Goal: Information Seeking & Learning: Learn about a topic

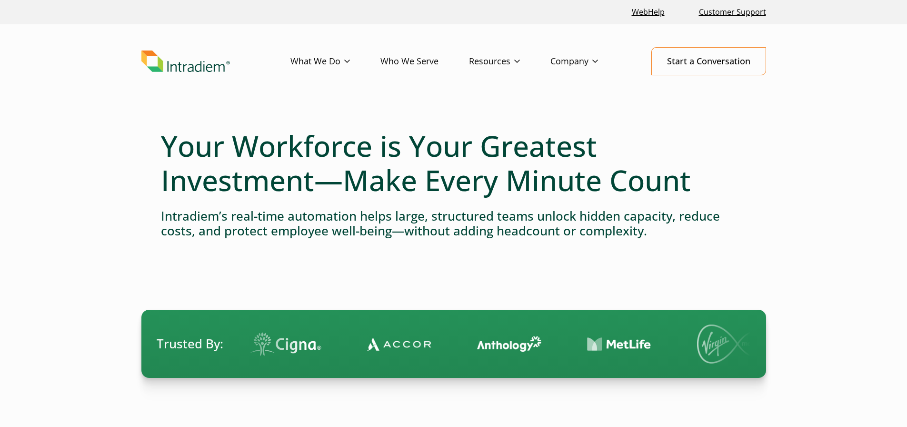
click at [429, 60] on link "Who We Serve" at bounding box center [425, 62] width 89 height 28
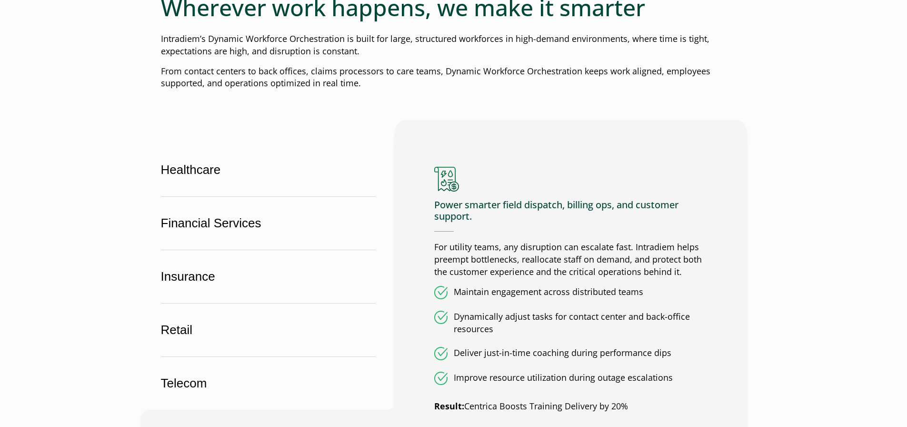
scroll to position [619, 0]
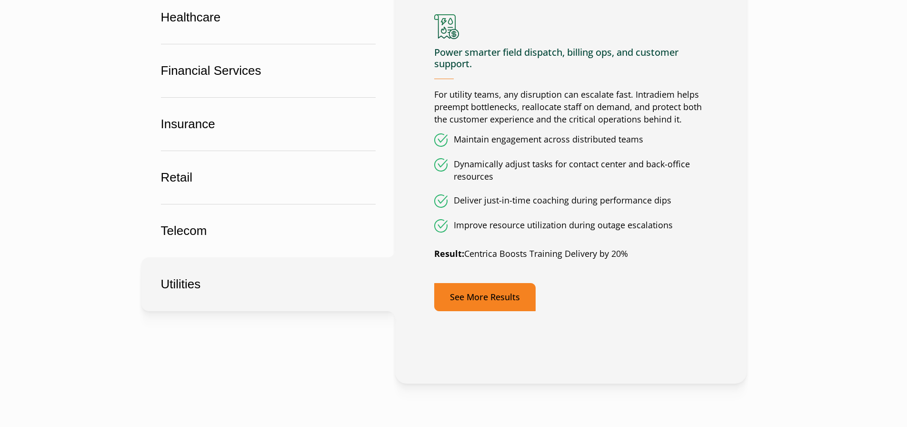
click at [492, 298] on link "See More Results" at bounding box center [484, 297] width 101 height 28
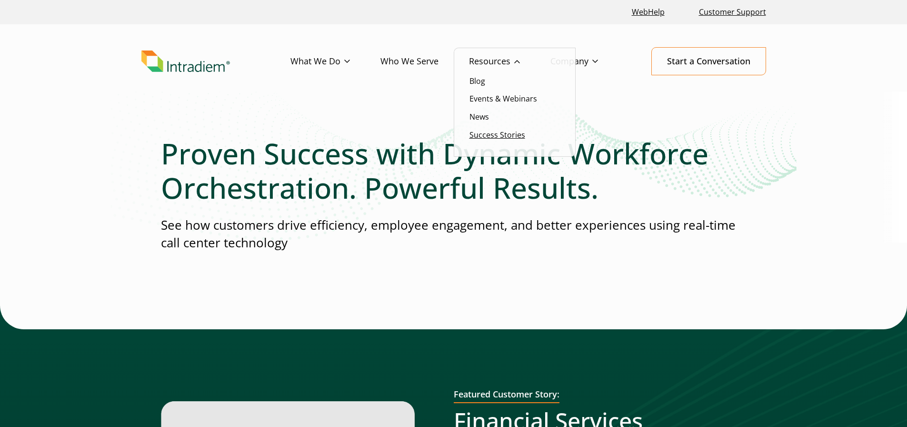
click at [489, 137] on link "Success Stories" at bounding box center [498, 135] width 56 height 10
click at [497, 59] on link "Resources" at bounding box center [509, 62] width 81 height 28
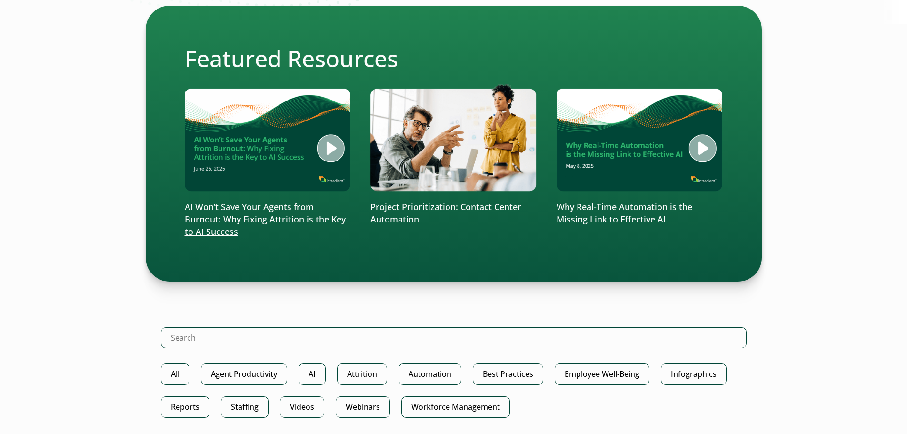
scroll to position [238, 0]
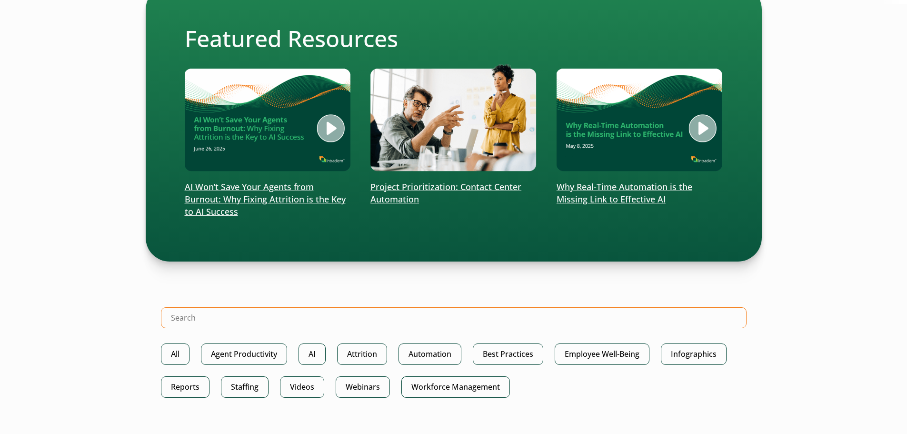
drag, startPoint x: 236, startPoint y: 310, endPoint x: 250, endPoint y: 312, distance: 13.5
click at [236, 310] on input "Search Intradiem" at bounding box center [454, 317] width 586 height 21
type input "dispatch"
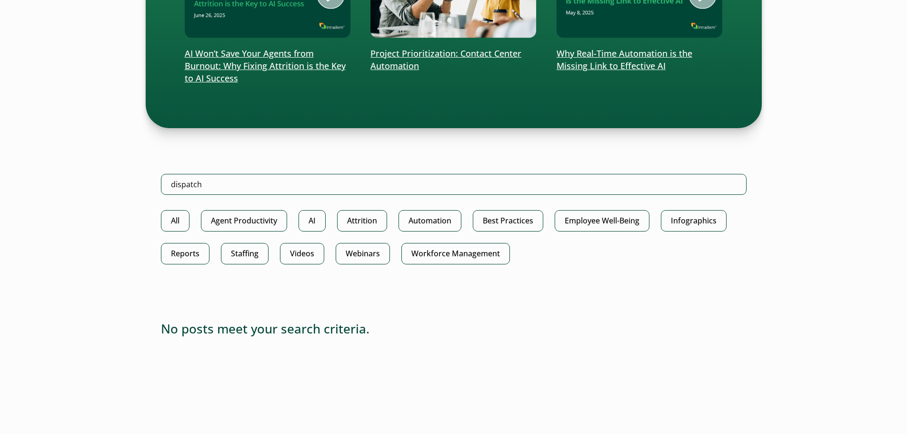
scroll to position [381, 0]
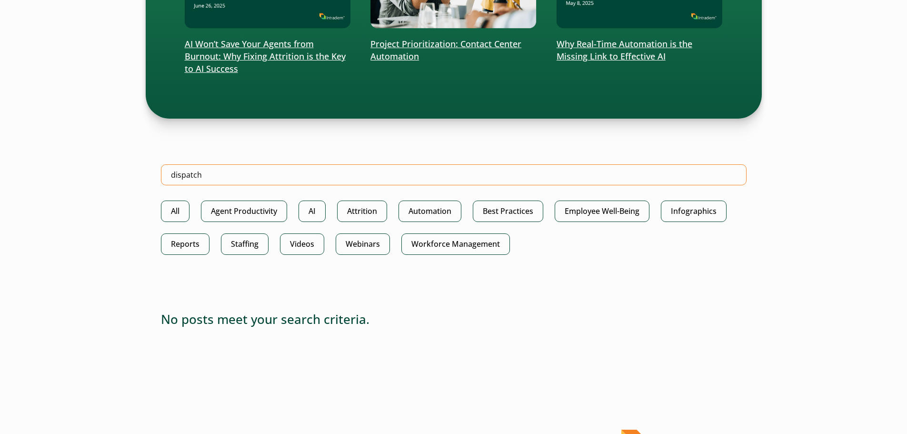
click at [222, 176] on input "dispatch" at bounding box center [454, 174] width 586 height 21
type input "collections"
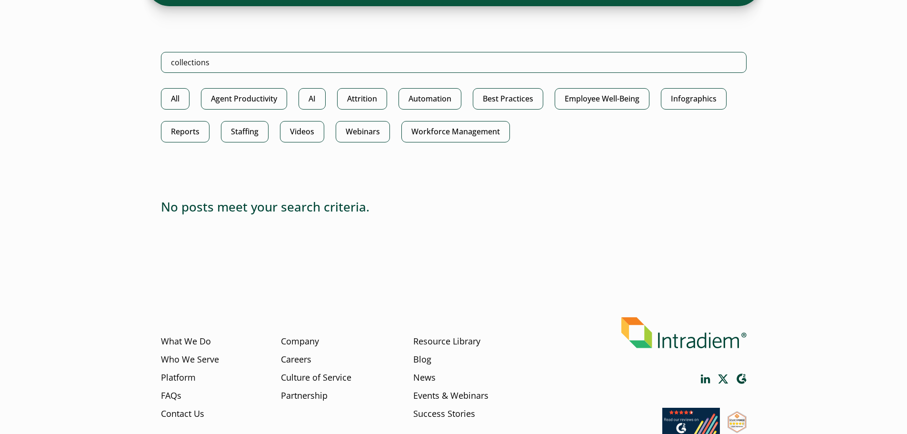
scroll to position [524, 0]
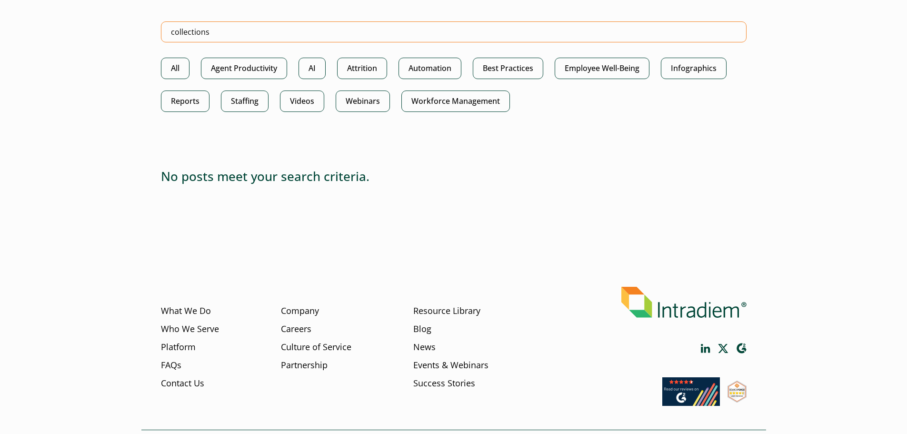
click at [213, 36] on input "collections" at bounding box center [454, 31] width 586 height 21
type input "billing"
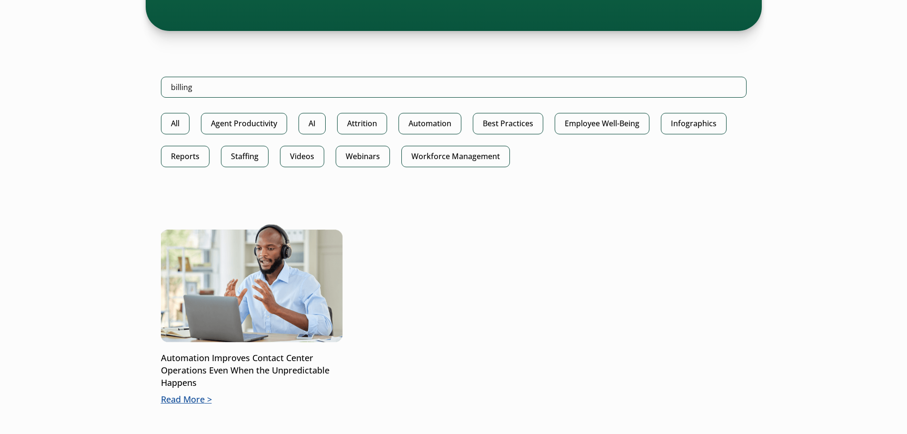
scroll to position [572, 0]
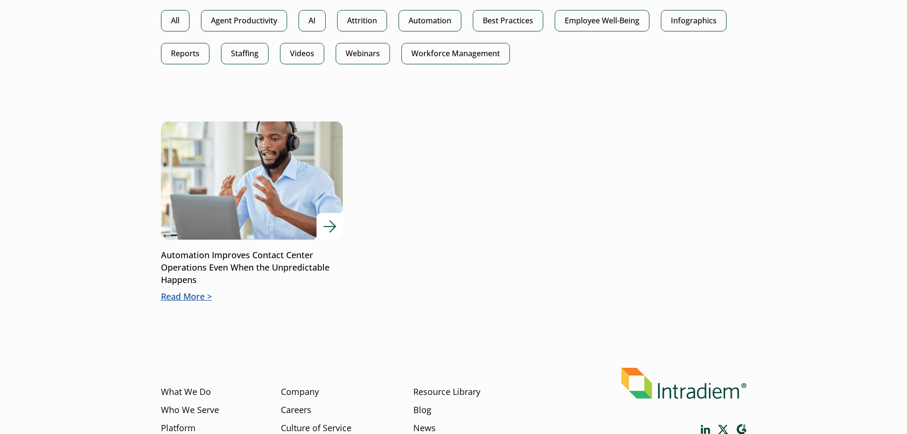
click at [194, 300] on p "Read More" at bounding box center [252, 297] width 182 height 12
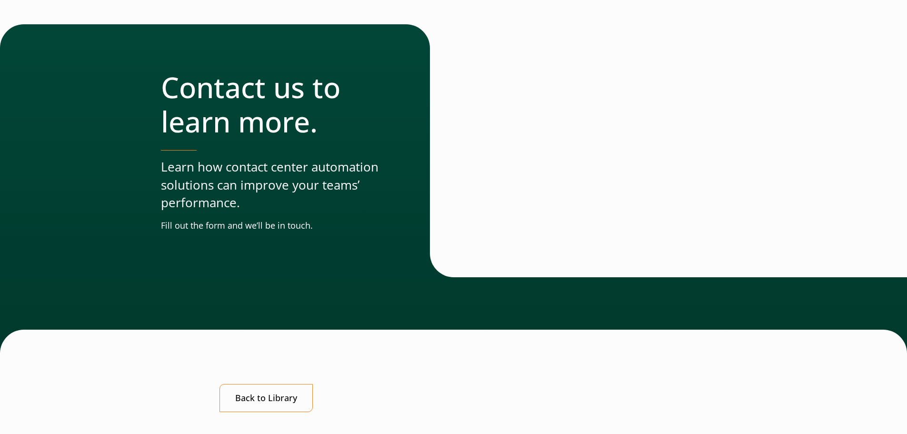
scroll to position [1620, 0]
